Goal: Task Accomplishment & Management: Use online tool/utility

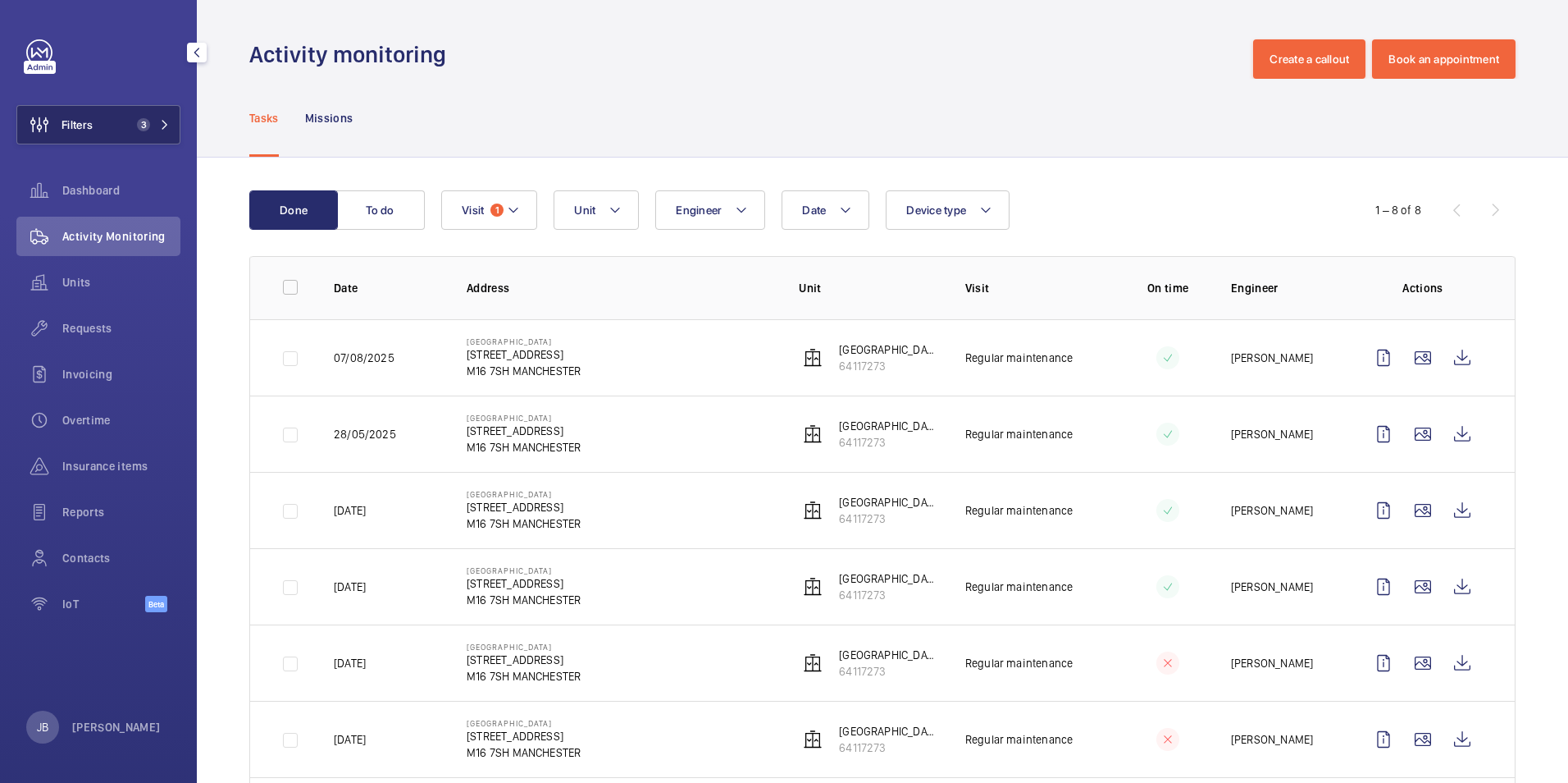
click at [90, 125] on span "Filters" at bounding box center [77, 125] width 31 height 17
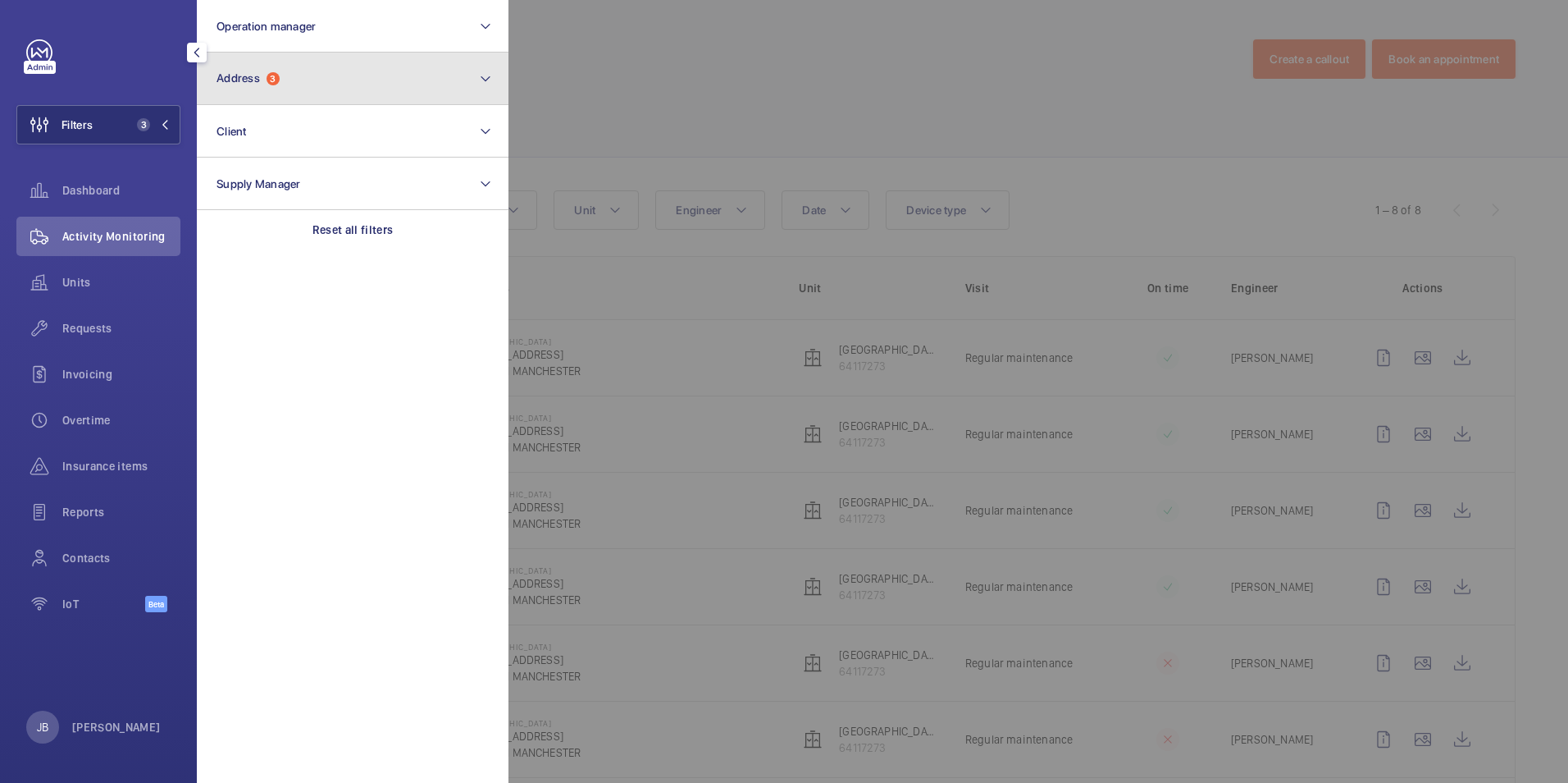
click at [292, 78] on button "Address 3" at bounding box center [352, 79] width 312 height 53
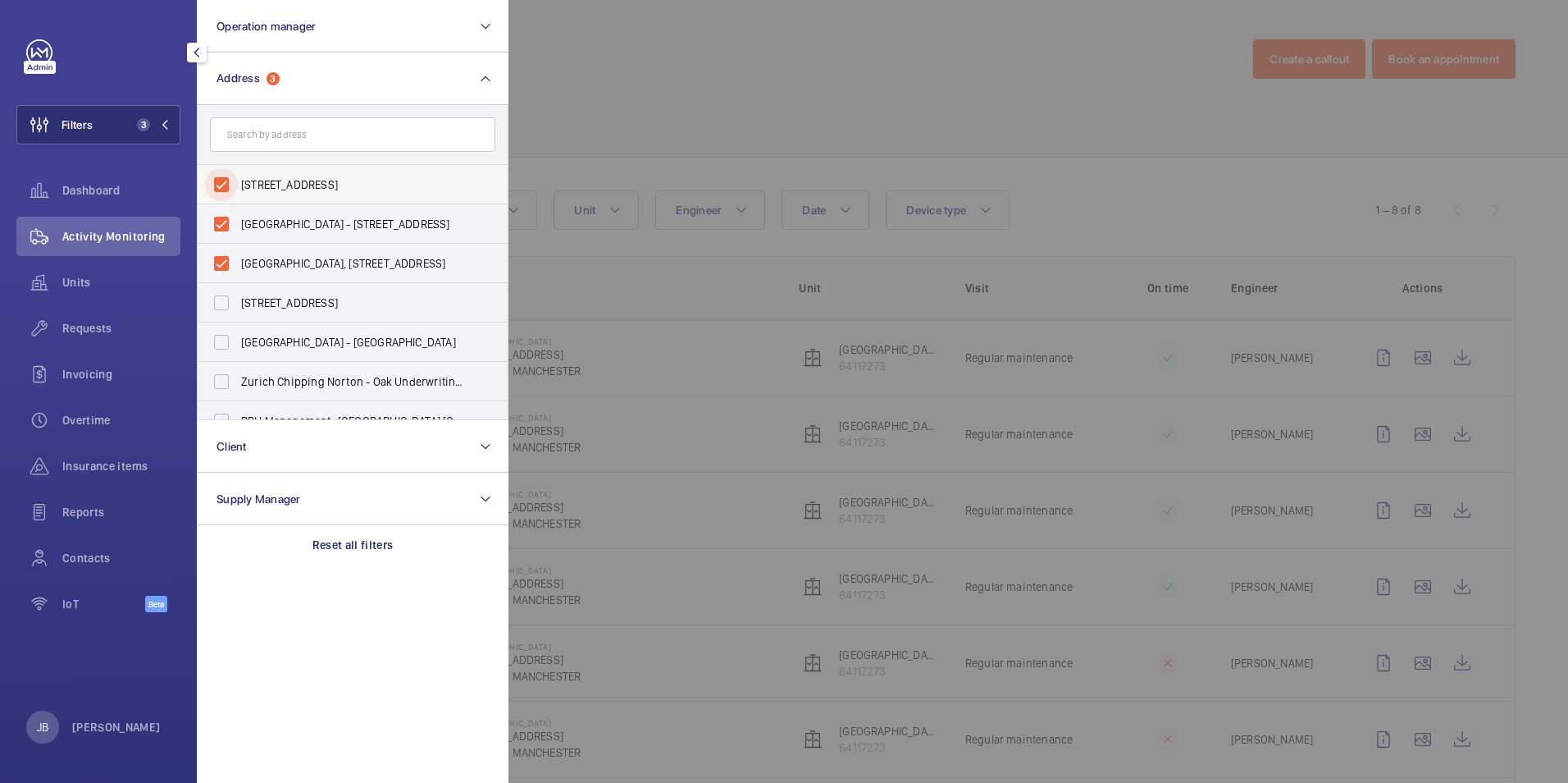
click at [235, 181] on input "[STREET_ADDRESS]" at bounding box center [221, 184] width 32 height 32
checkbox input "false"
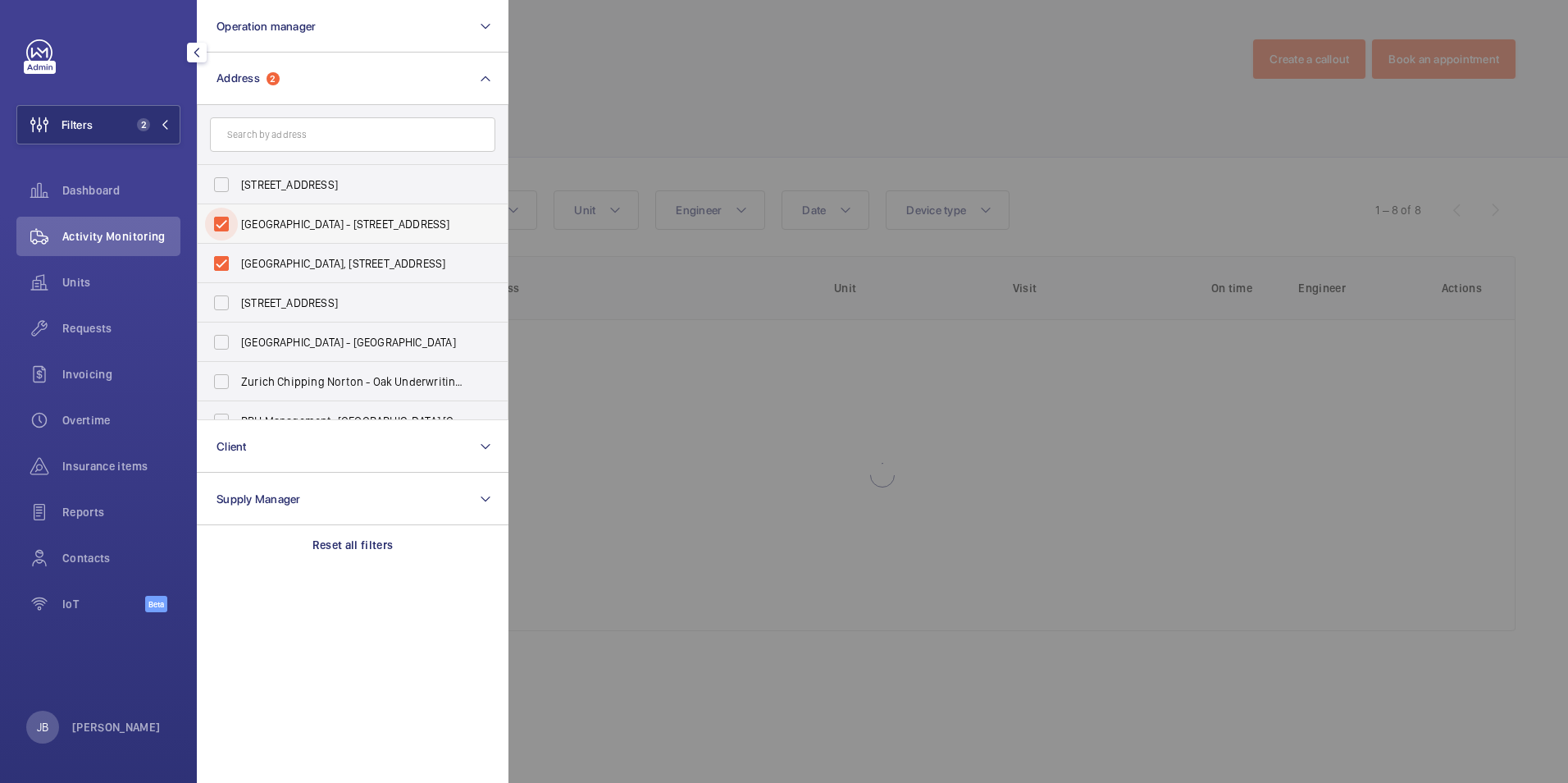
click at [228, 221] on input "[GEOGRAPHIC_DATA] - [STREET_ADDRESS]" at bounding box center [221, 223] width 32 height 32
checkbox input "false"
click at [228, 252] on input "[GEOGRAPHIC_DATA], [STREET_ADDRESS]" at bounding box center [221, 263] width 32 height 32
checkbox input "false"
paste input "[GEOGRAPHIC_DATA]"
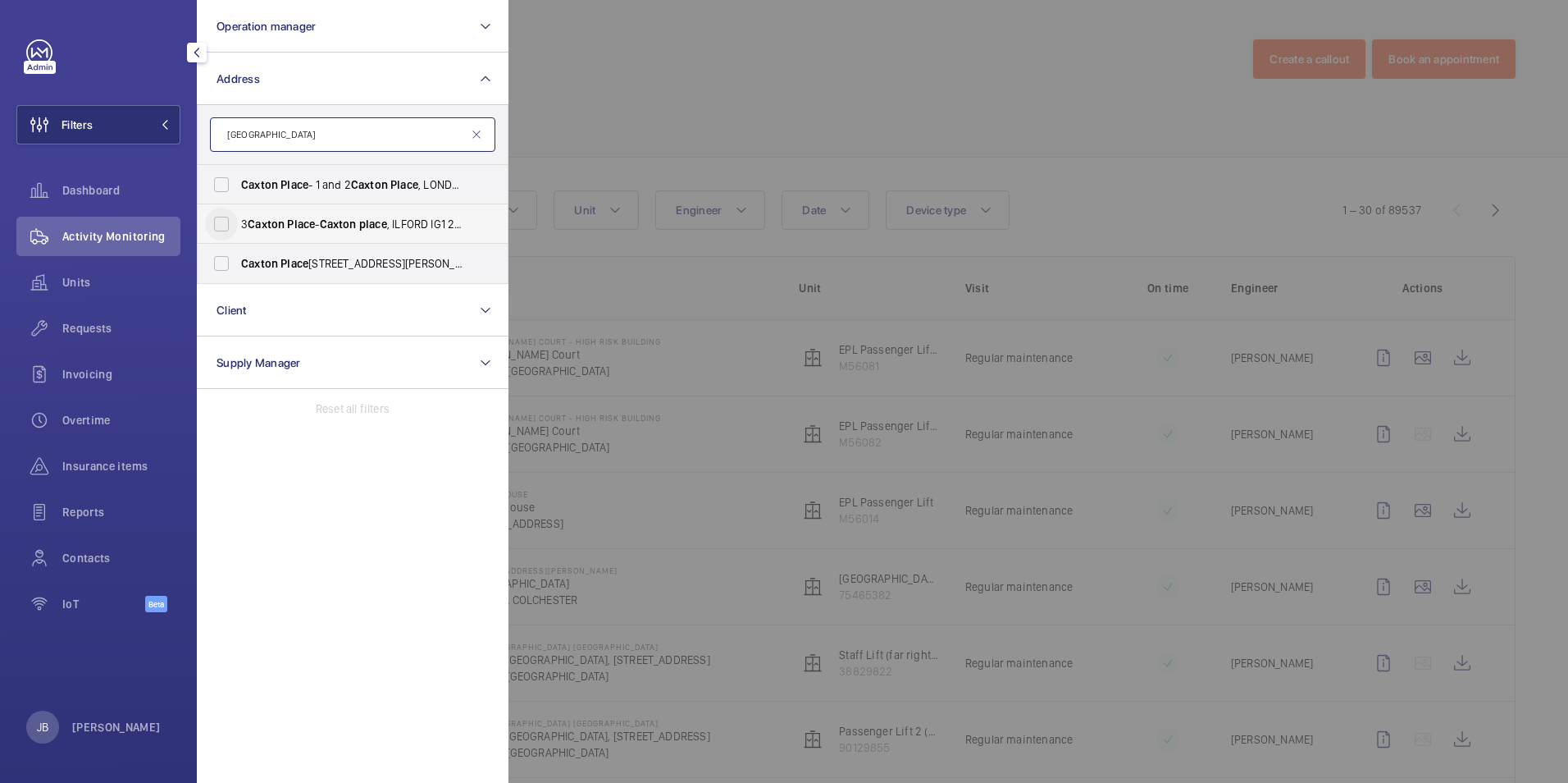
type input "[GEOGRAPHIC_DATA]"
click at [222, 218] on input "[STREET_ADDRESS]" at bounding box center [221, 223] width 32 height 32
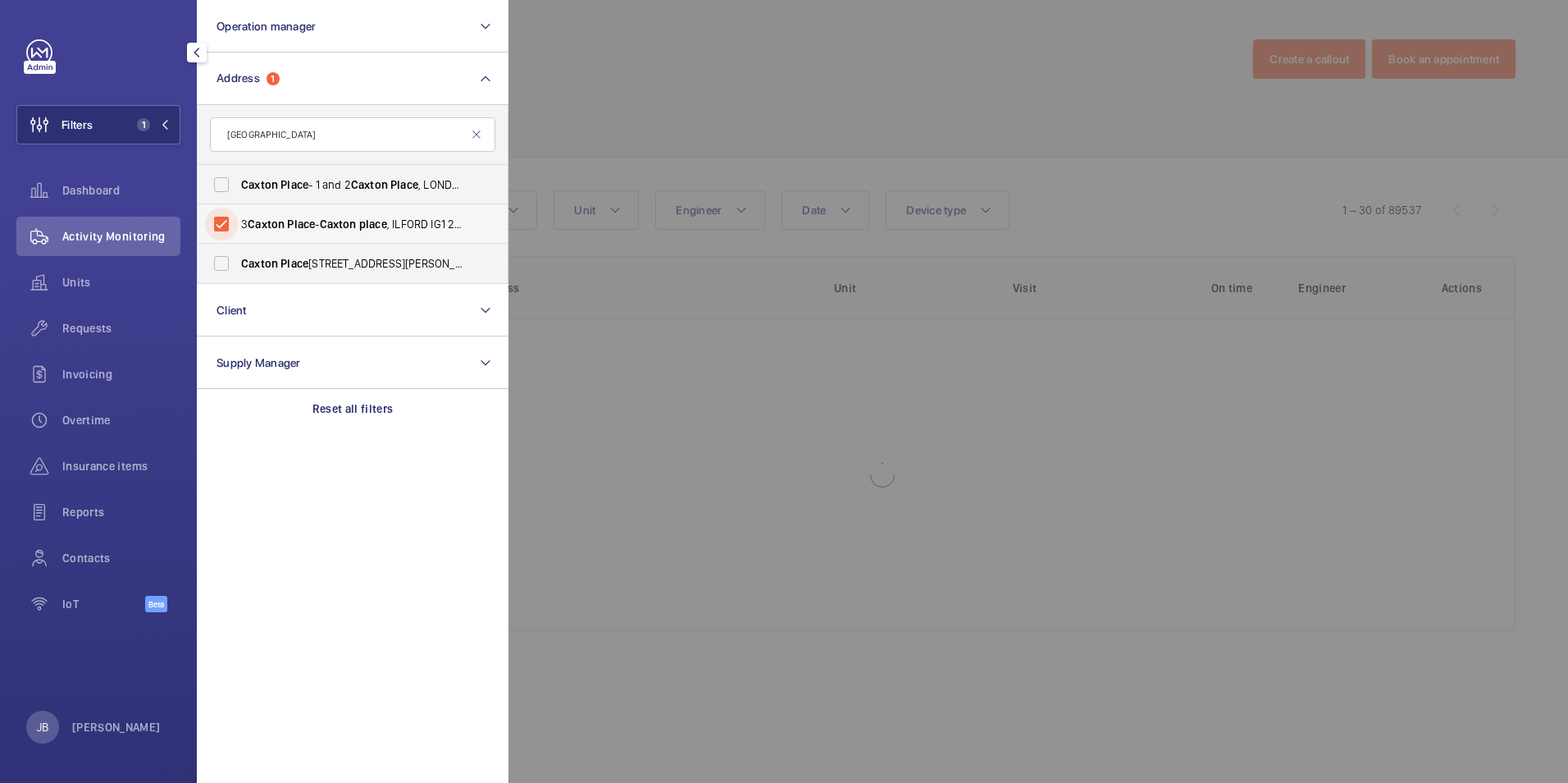
click at [225, 214] on input "[STREET_ADDRESS]" at bounding box center [221, 223] width 32 height 32
checkbox input "false"
click at [212, 179] on input "[GEOGRAPHIC_DATA] - 1 and [STREET_ADDRESS]" at bounding box center [221, 184] width 32 height 32
checkbox input "true"
click at [225, 267] on input "[STREET_ADDRESS][PERSON_NAME]" at bounding box center [221, 263] width 32 height 32
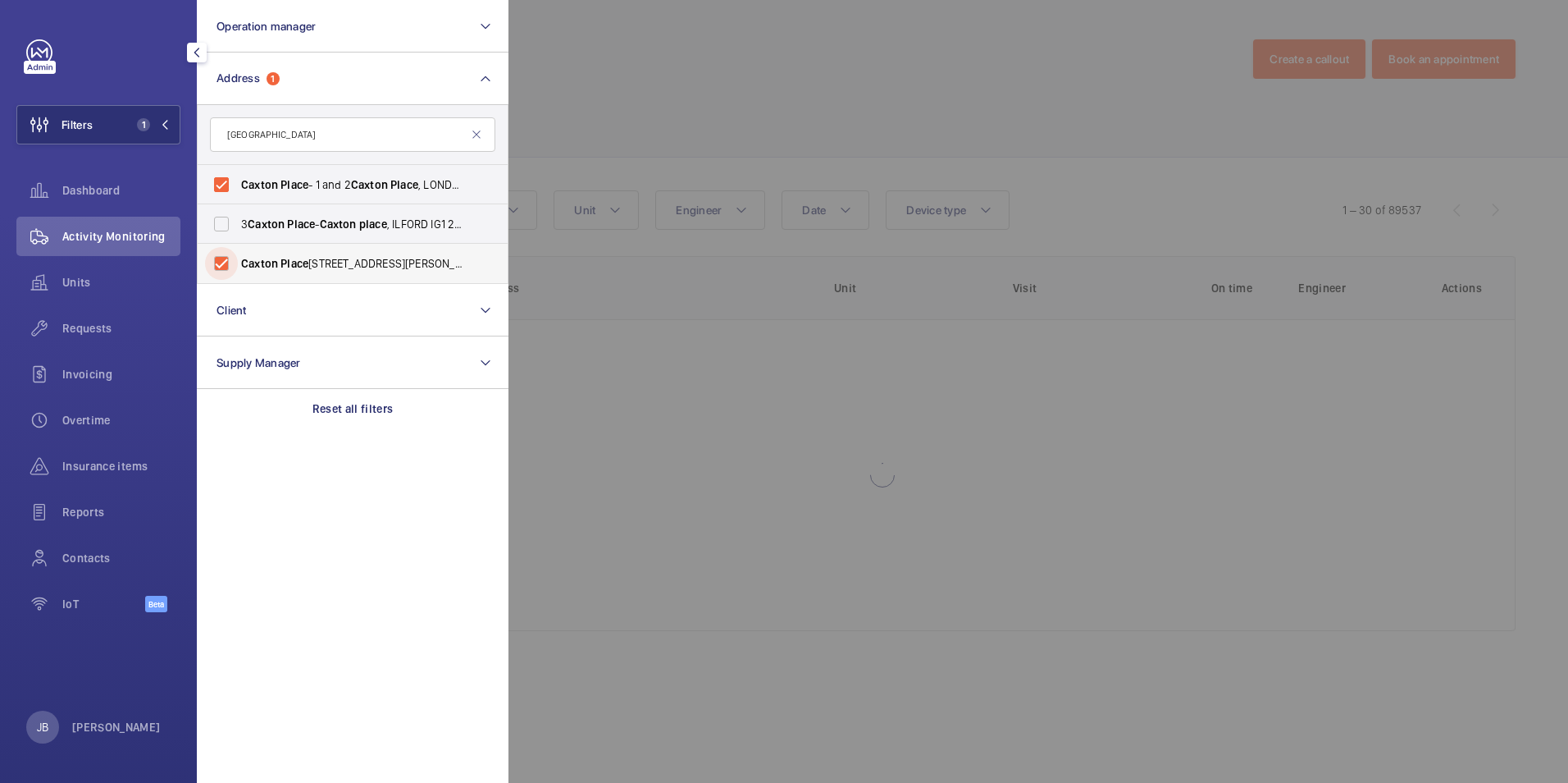
checkbox input "true"
click at [552, 142] on div at bounding box center [1292, 392] width 1568 height 783
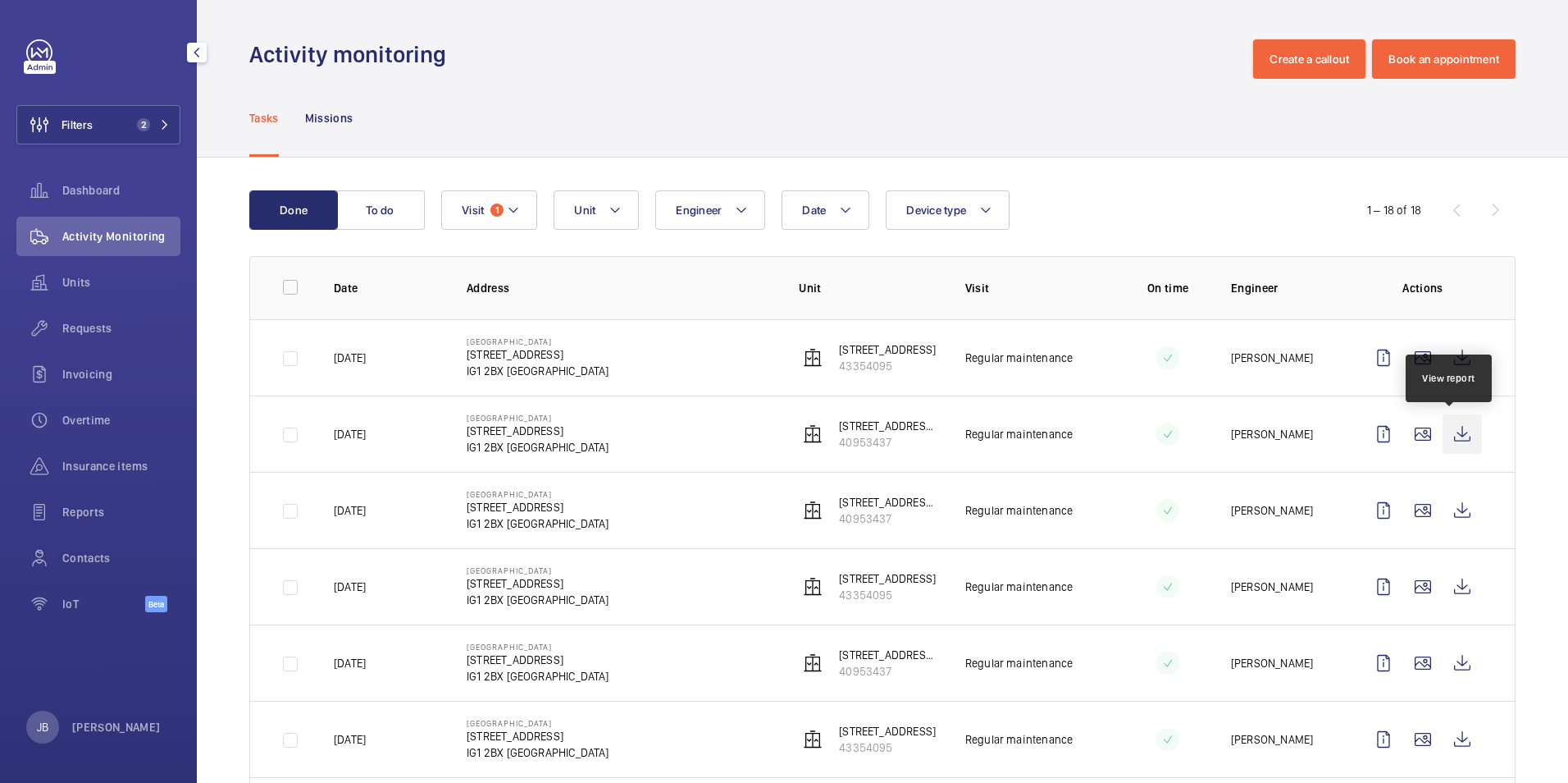
click at [1453, 426] on wm-front-icon-button at bounding box center [1462, 434] width 40 height 40
click at [1442, 357] on wm-front-icon-button at bounding box center [1462, 357] width 40 height 40
click at [1130, 192] on div "Date Engineer Unit Device type Visit 1" at bounding box center [880, 210] width 878 height 40
